Goal: Communication & Community: Answer question/provide support

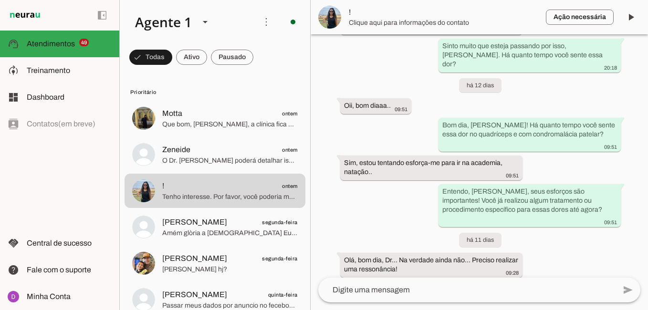
scroll to position [810, 0]
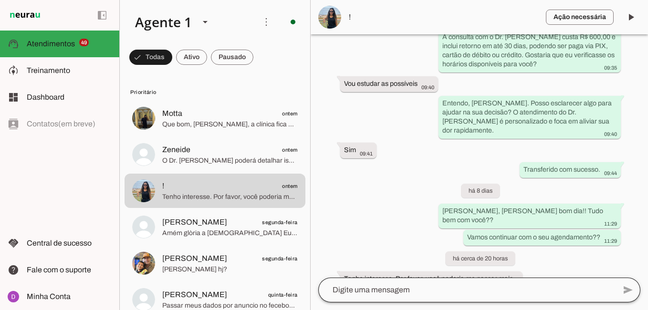
click at [406, 280] on div at bounding box center [466, 290] width 297 height 25
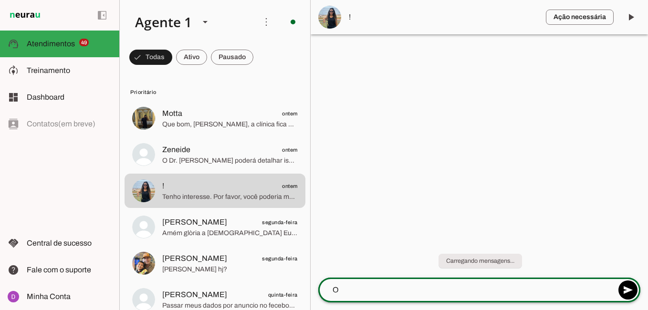
scroll to position [0, 0]
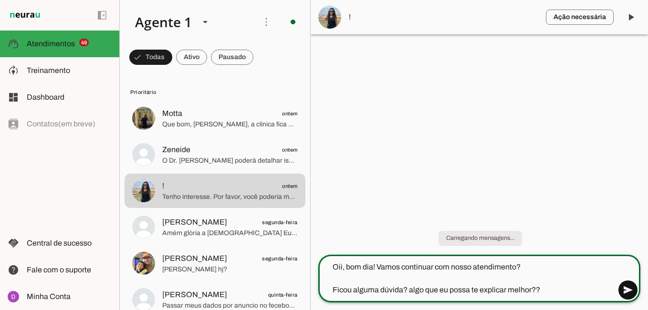
type textarea "Oii, bom dia! Vamos continuar com nosso atendimento? Ficou alguma dúvida? algo …"
type md-outlined-text-field "Oii, bom dia! Vamos continuar com nosso atendimento? Ficou alguma dúvida? algo …"
click at [629, 290] on span at bounding box center [627, 290] width 23 height 23
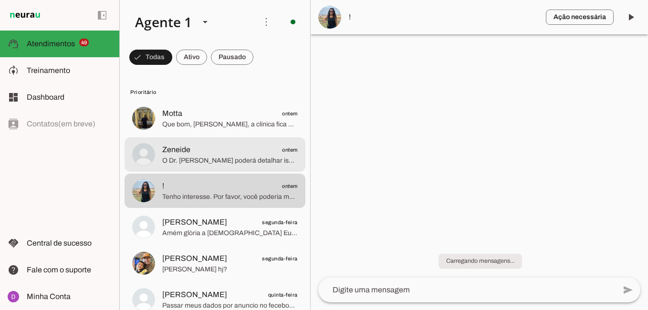
click at [247, 154] on span "Zeneide ontem" at bounding box center [229, 150] width 135 height 12
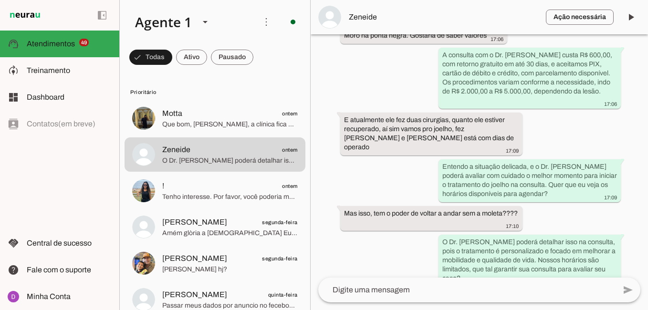
scroll to position [813, 0]
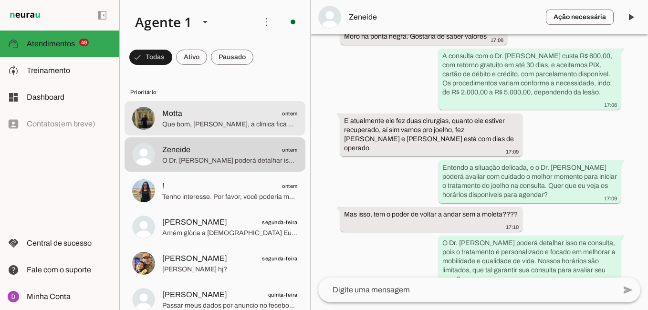
click at [215, 131] on md-item "Motta ontem Que bom, [PERSON_NAME], a clínica fica em [GEOGRAPHIC_DATA], acessí…" at bounding box center [215, 118] width 181 height 34
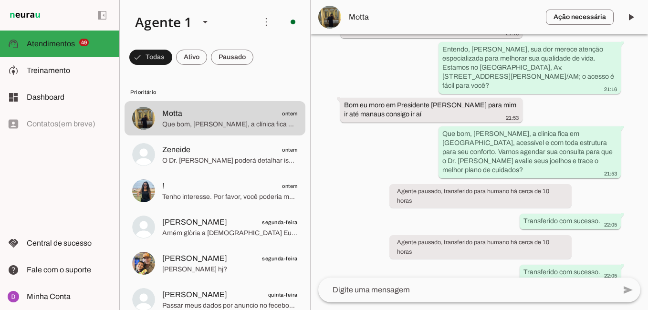
scroll to position [461, 0]
